Goal: Task Accomplishment & Management: Use online tool/utility

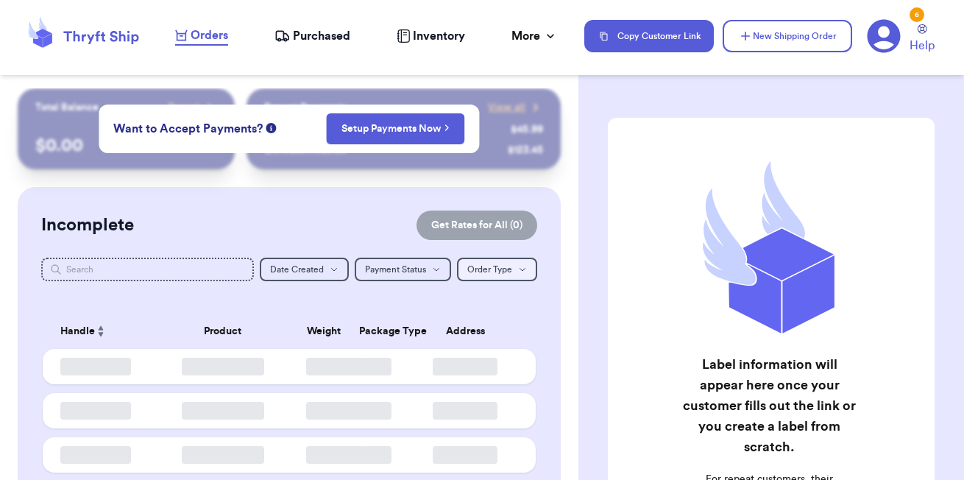
checkbox input "false"
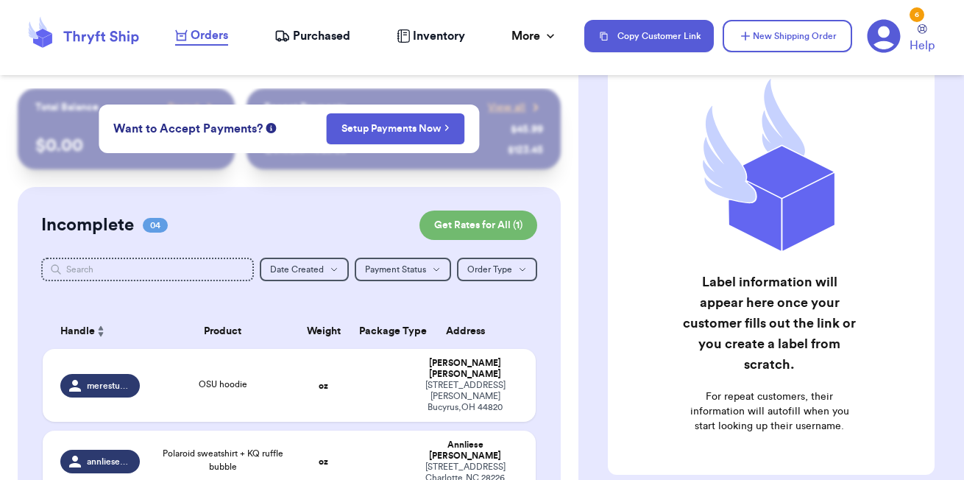
click at [327, 28] on span "Purchased" at bounding box center [321, 36] width 57 height 18
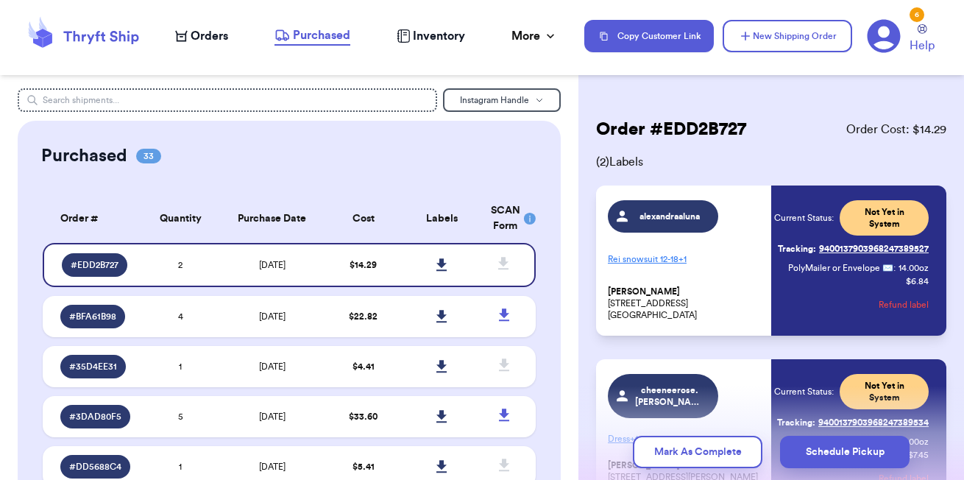
scroll to position [73, 0]
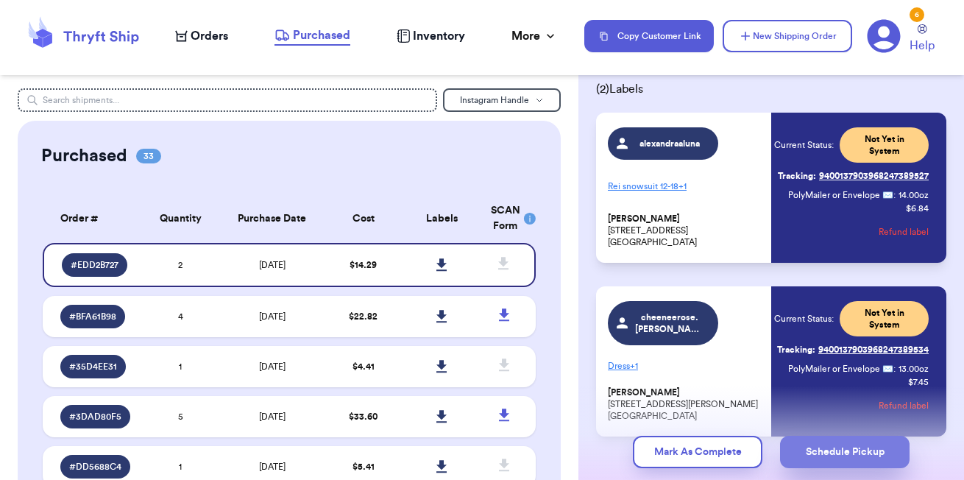
click at [864, 460] on button "Schedule Pickup" at bounding box center [844, 451] width 129 height 32
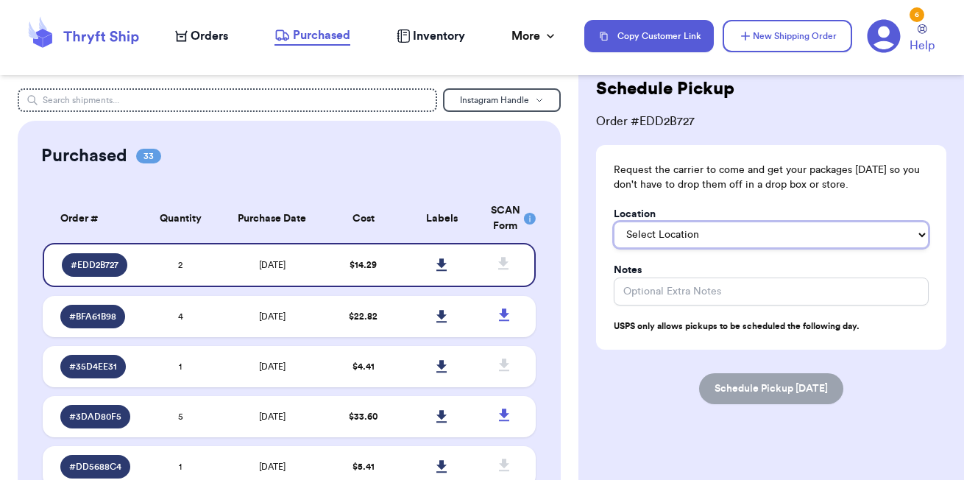
click at [782, 241] on select "Select Location In/At Mailbox On the Porch Front Door Back Door Side Door Knock…" at bounding box center [771, 234] width 315 height 26
select select "On the Porch"
click at [614, 221] on select "Select Location In/At Mailbox On the Porch Front Door Back Door Side Door Knock…" at bounding box center [771, 234] width 315 height 26
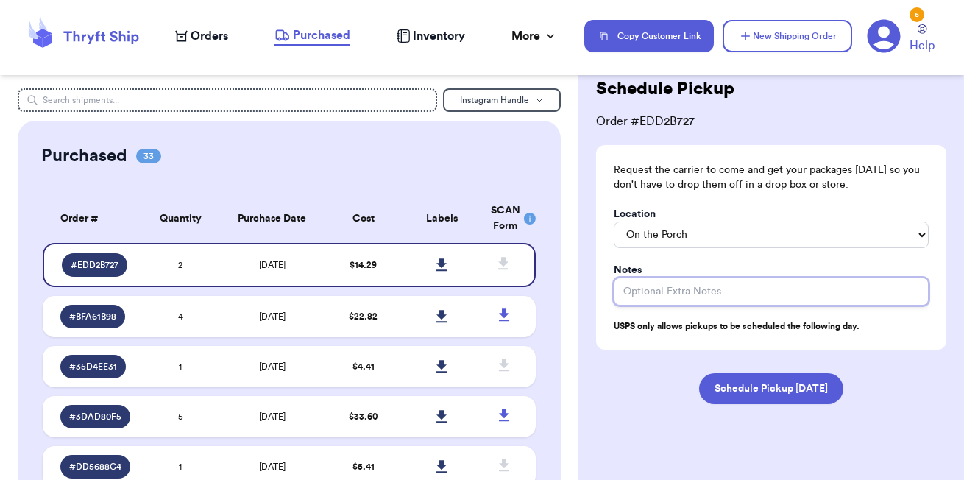
click at [695, 291] on input "Location" at bounding box center [771, 291] width 315 height 28
click at [847, 358] on form "Request the carrier to come and get your packages [DATE] so you don't have to d…" at bounding box center [771, 274] width 350 height 259
click at [728, 299] on input "Location" at bounding box center [771, 291] width 315 height 28
type input "Thank You!"
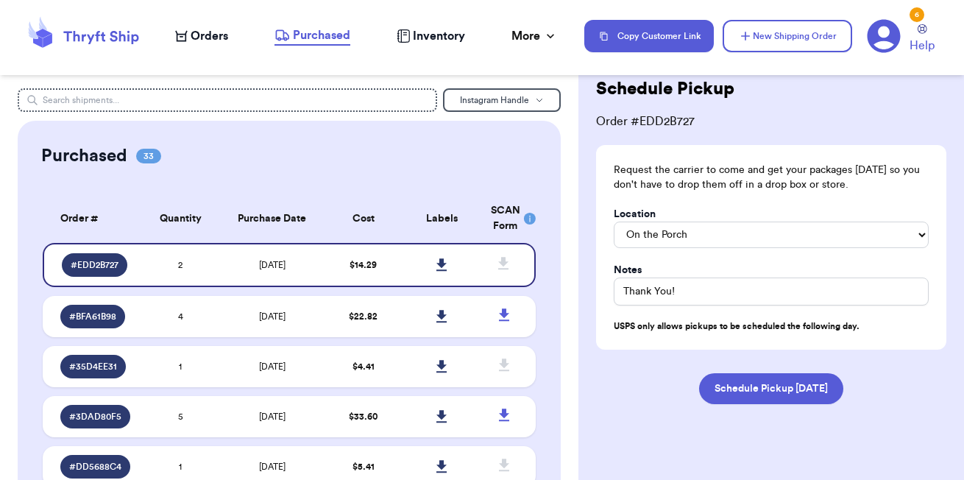
click at [828, 450] on div "Back to Order Schedule Pickup Order # EDD2B727 Request the carrier to come and …" at bounding box center [770, 268] width 385 height 506
click at [786, 394] on button "Schedule Pickup [DATE]" at bounding box center [771, 388] width 144 height 31
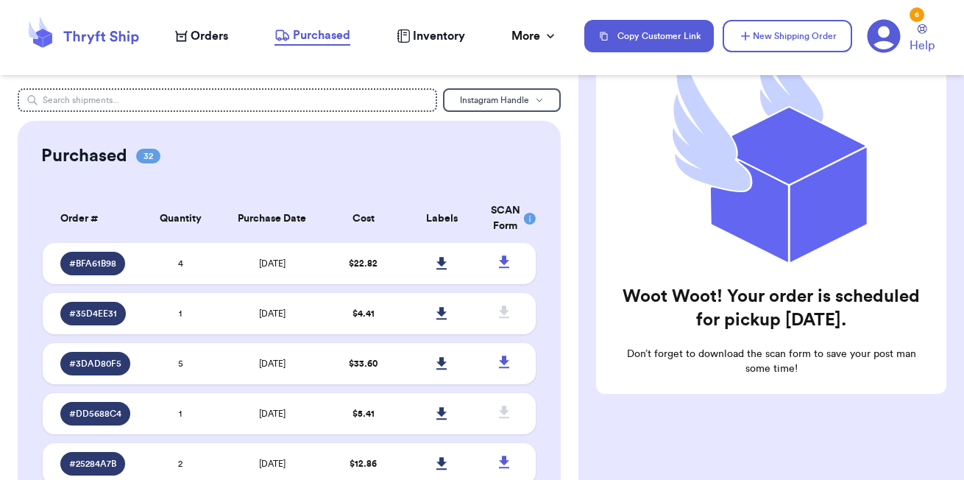
scroll to position [224, 0]
